Goal: Task Accomplishment & Management: Use online tool/utility

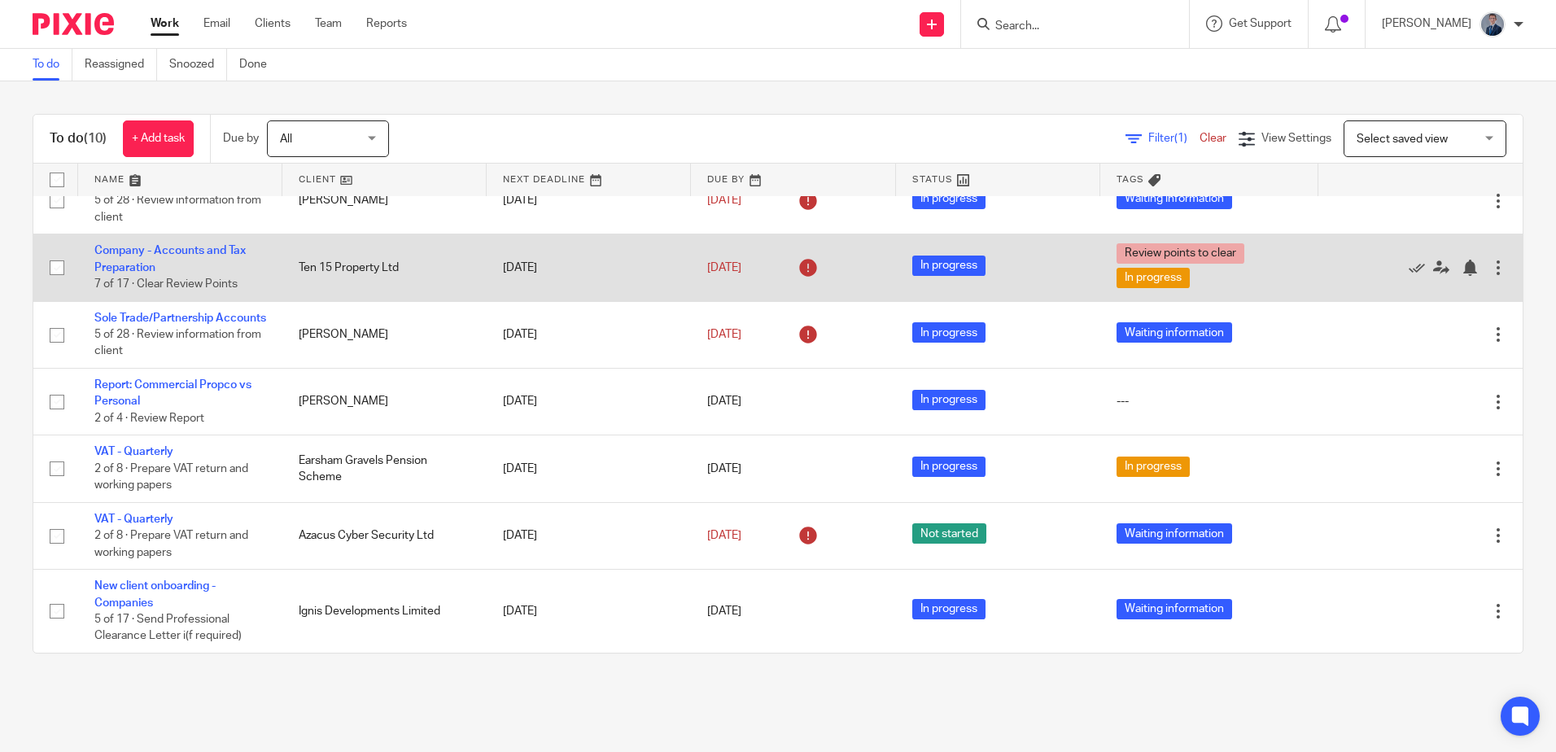
scroll to position [286, 0]
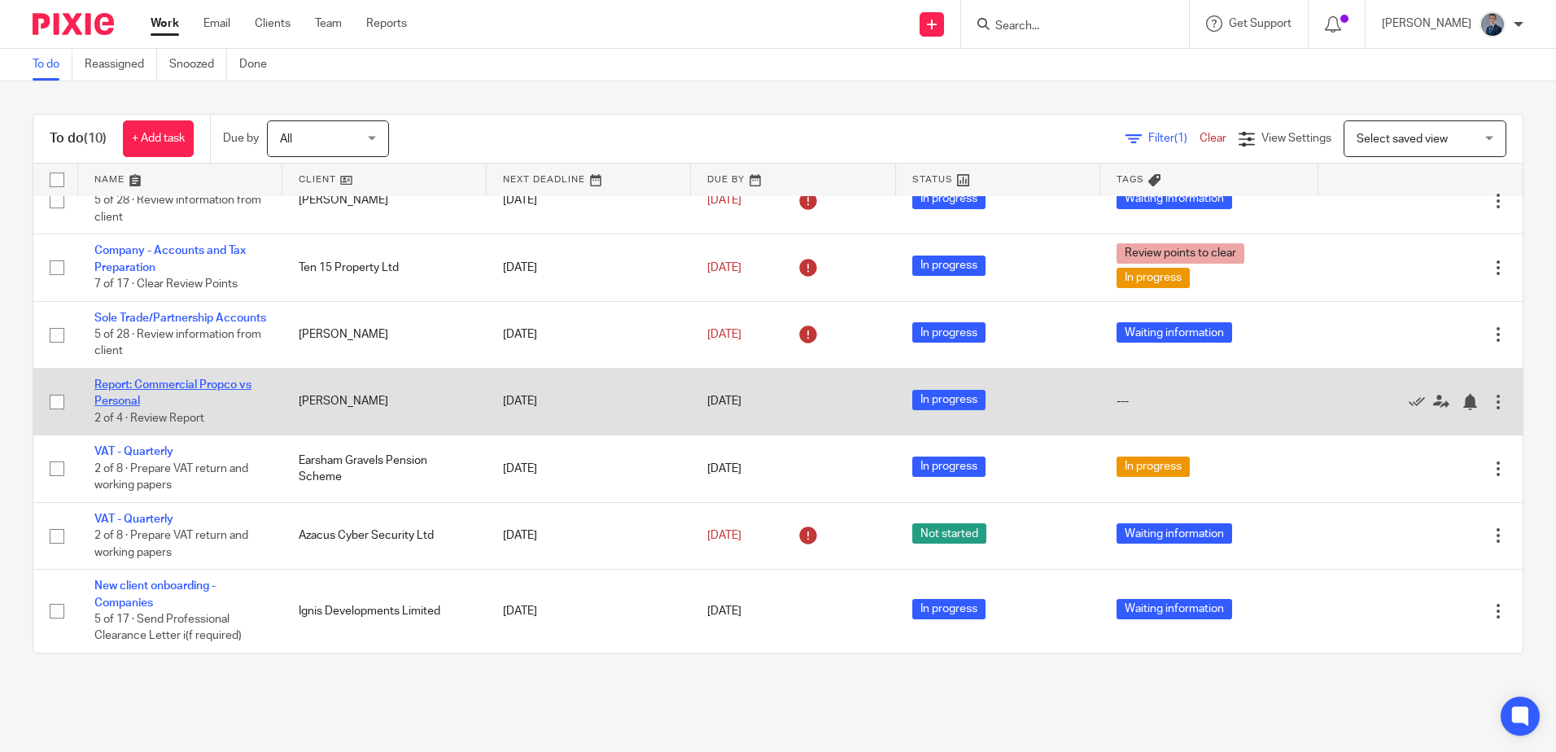
click at [172, 383] on link "Report: Commercial Propco vs Personal" at bounding box center [172, 393] width 157 height 28
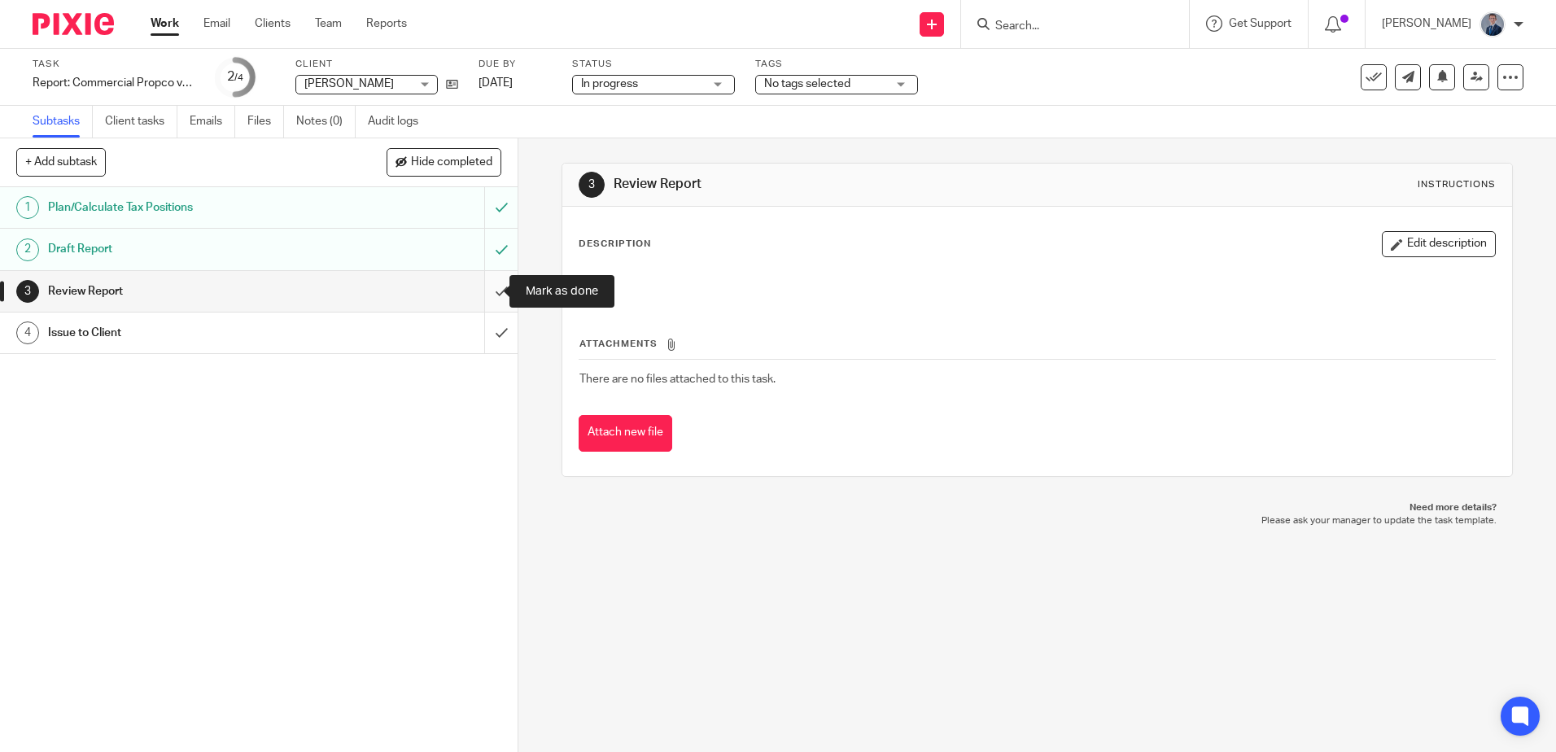
click at [481, 290] on input "submit" at bounding box center [258, 291] width 517 height 41
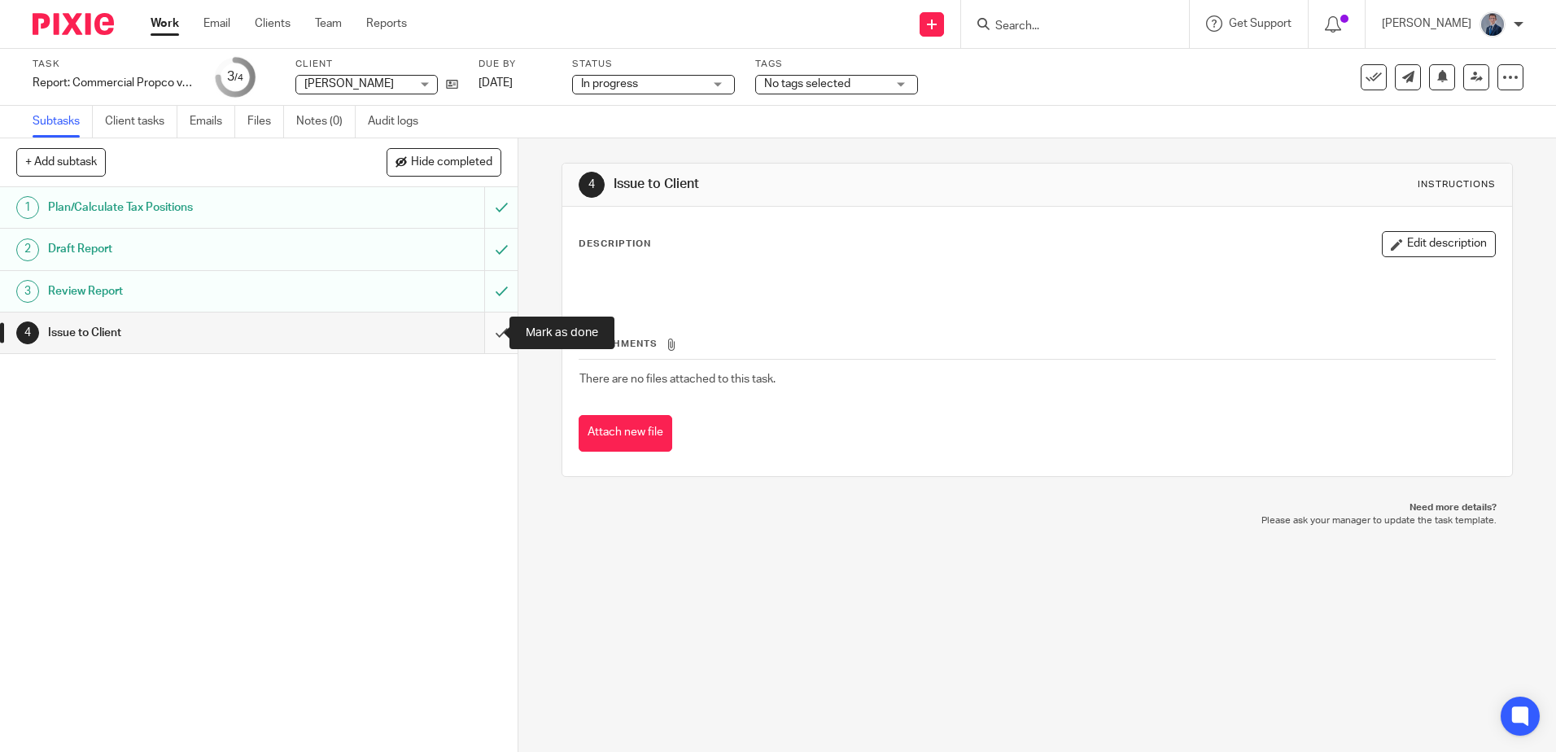
click at [482, 334] on input "submit" at bounding box center [258, 332] width 517 height 41
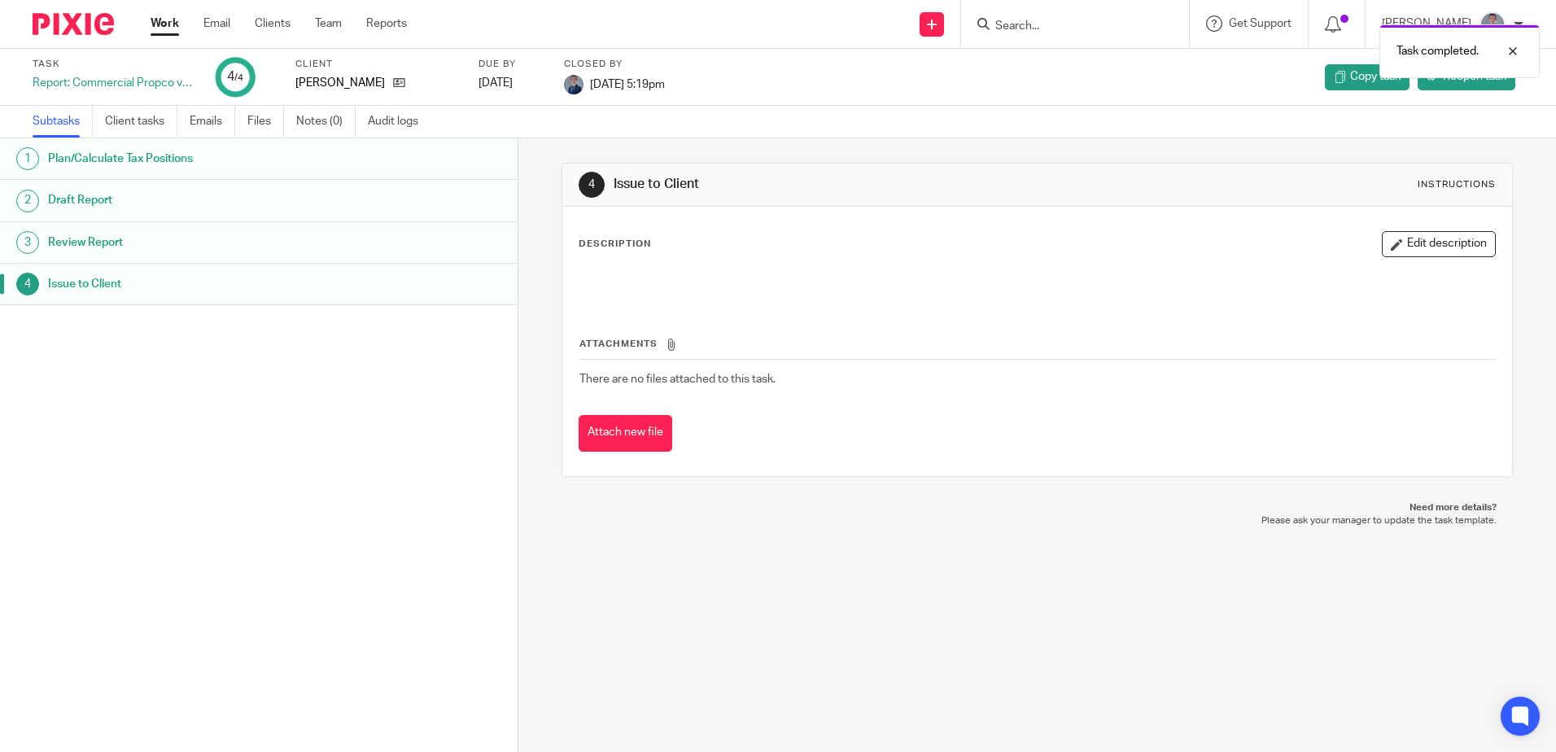
click at [171, 26] on link "Work" at bounding box center [165, 23] width 28 height 16
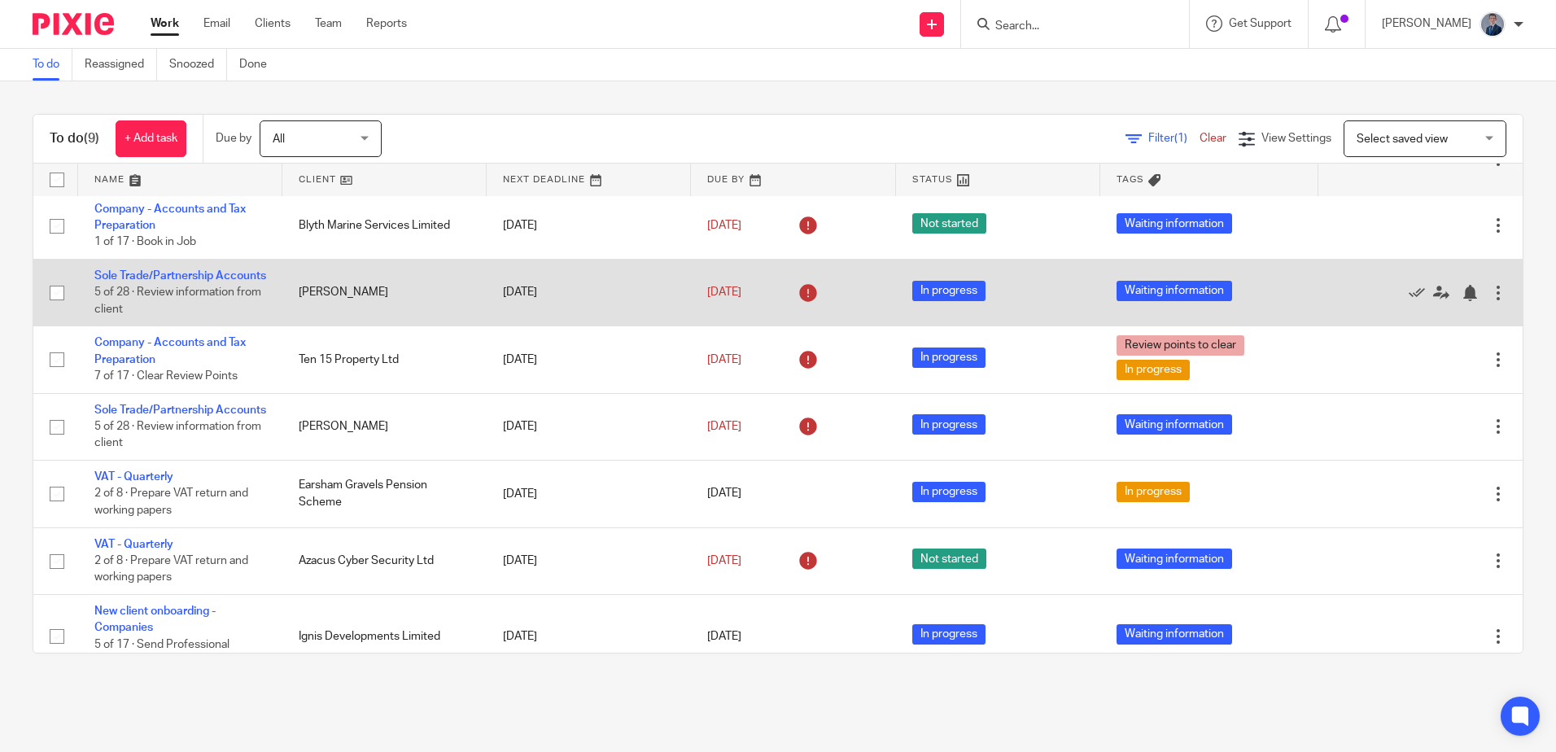
scroll to position [219, 0]
